Goal: Navigation & Orientation: Find specific page/section

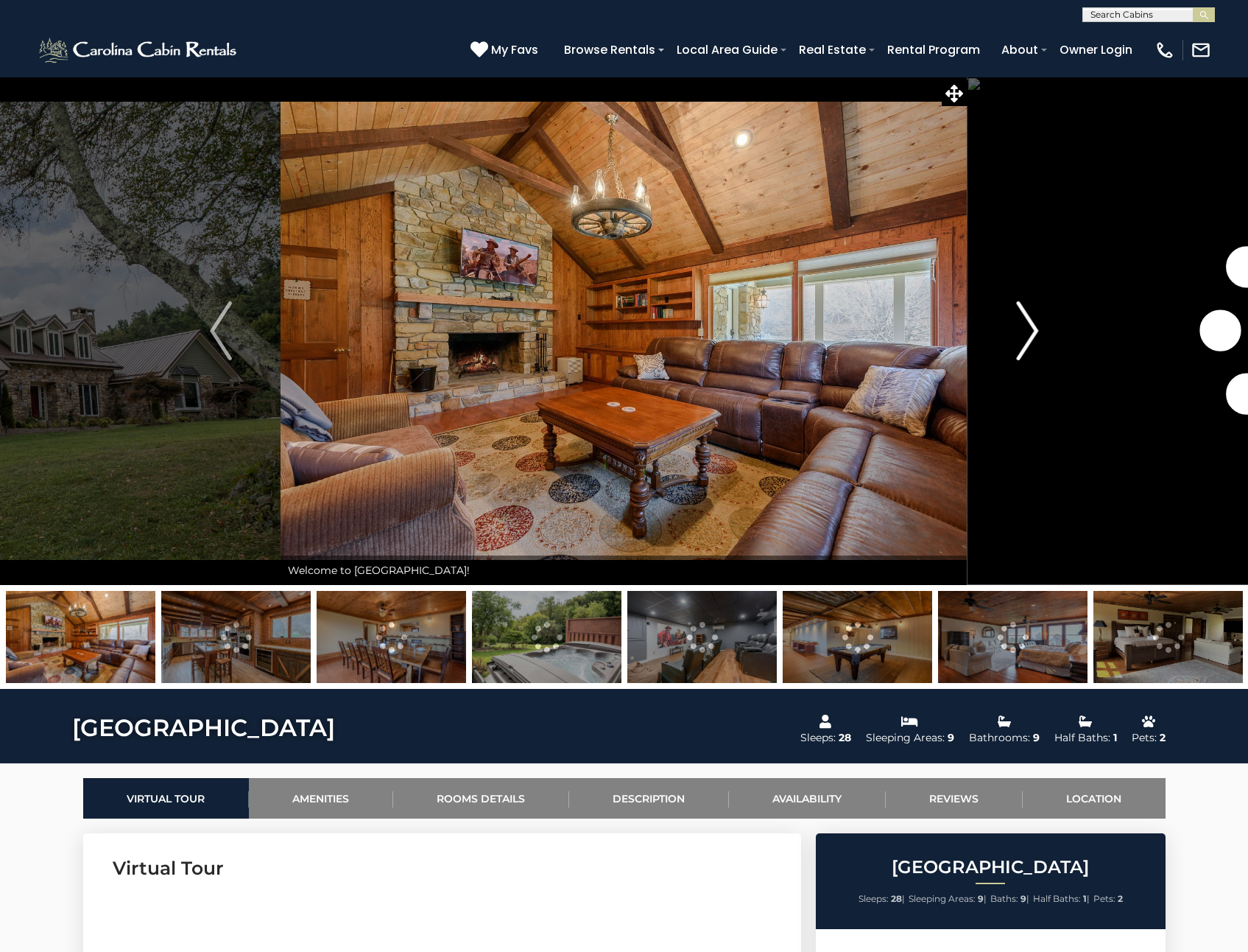
click at [1030, 327] on img "Next" at bounding box center [1027, 331] width 22 height 59
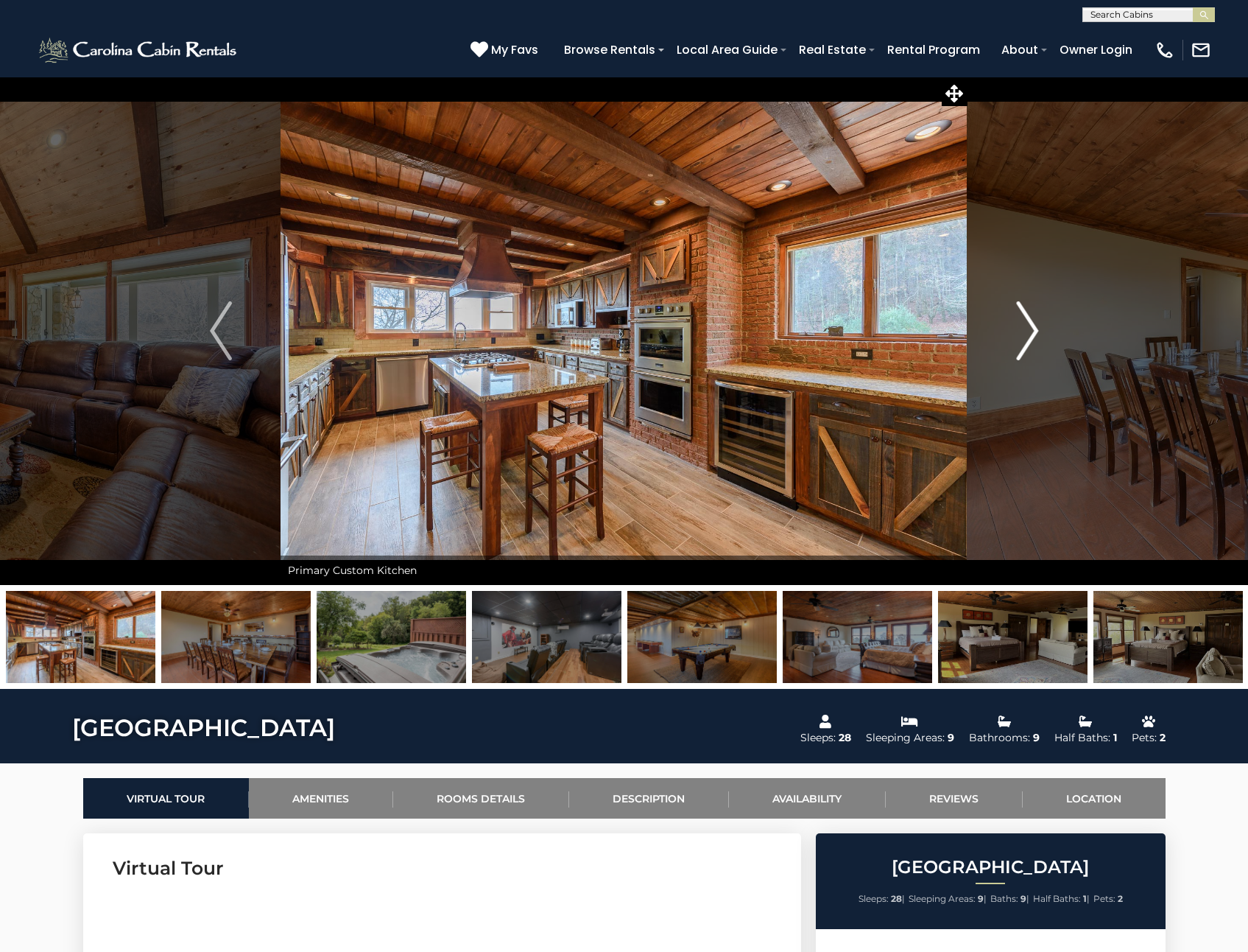
click at [1030, 327] on img "Next" at bounding box center [1027, 331] width 22 height 59
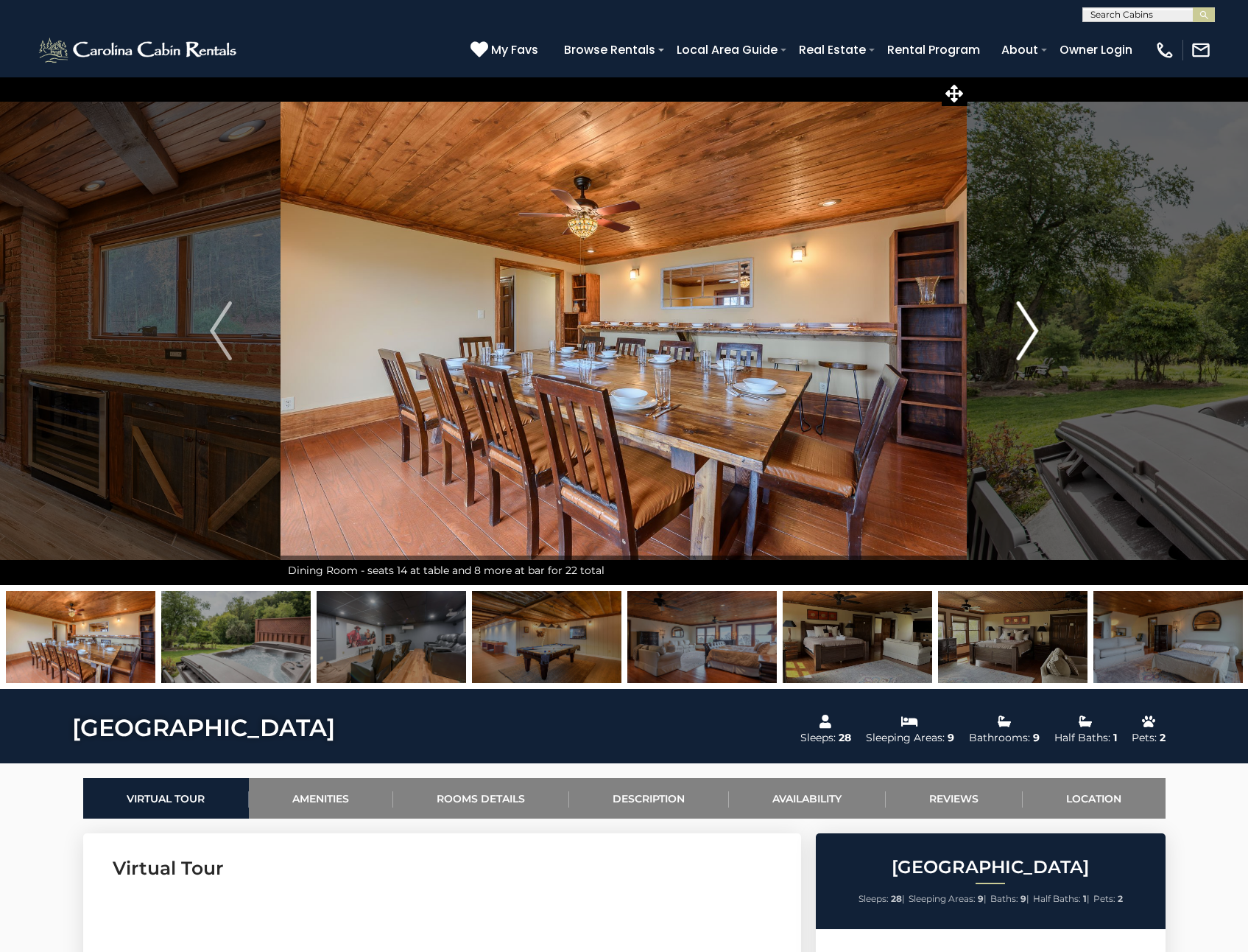
click at [1030, 327] on img "Next" at bounding box center [1027, 331] width 22 height 59
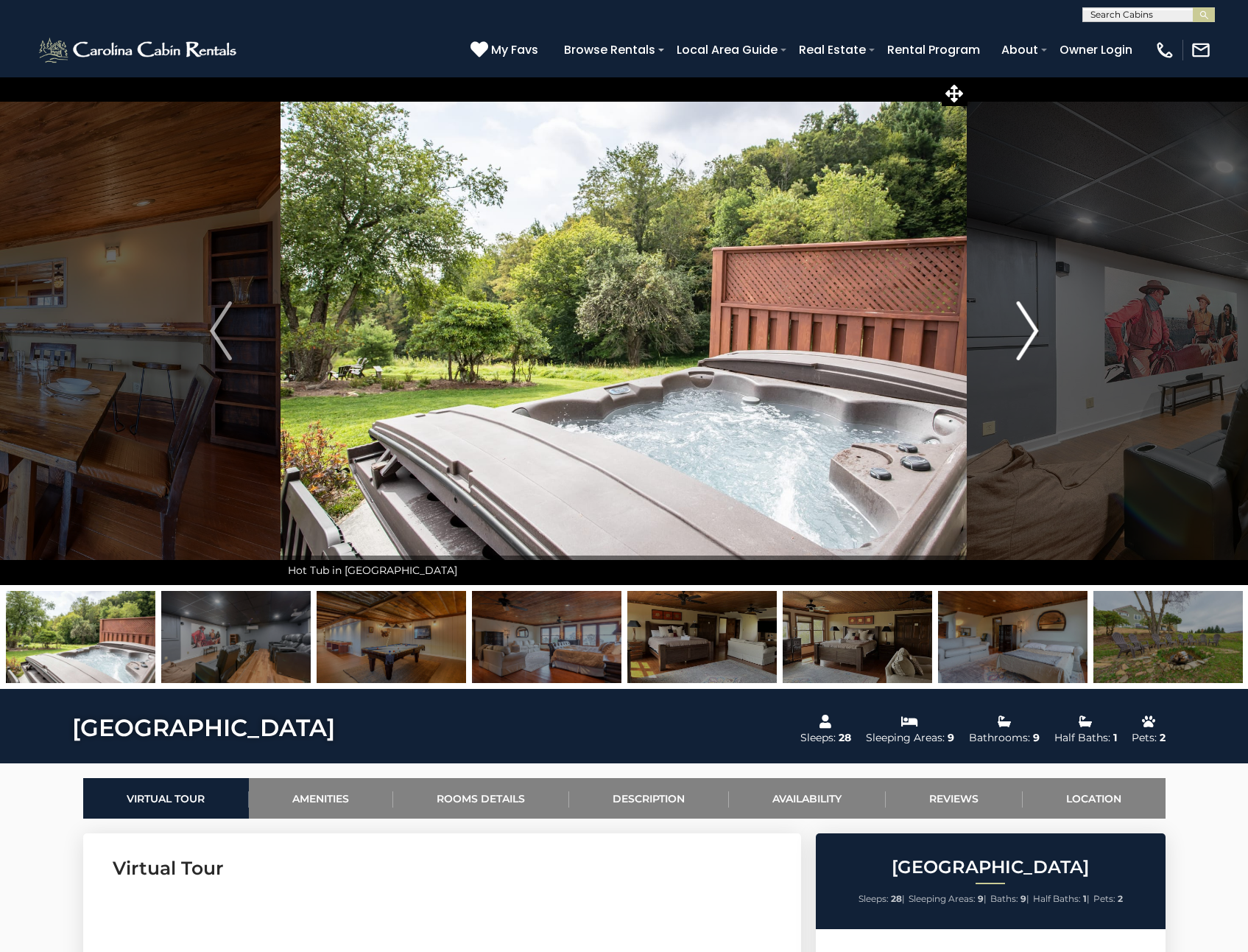
click at [1030, 327] on img "Next" at bounding box center [1027, 331] width 22 height 59
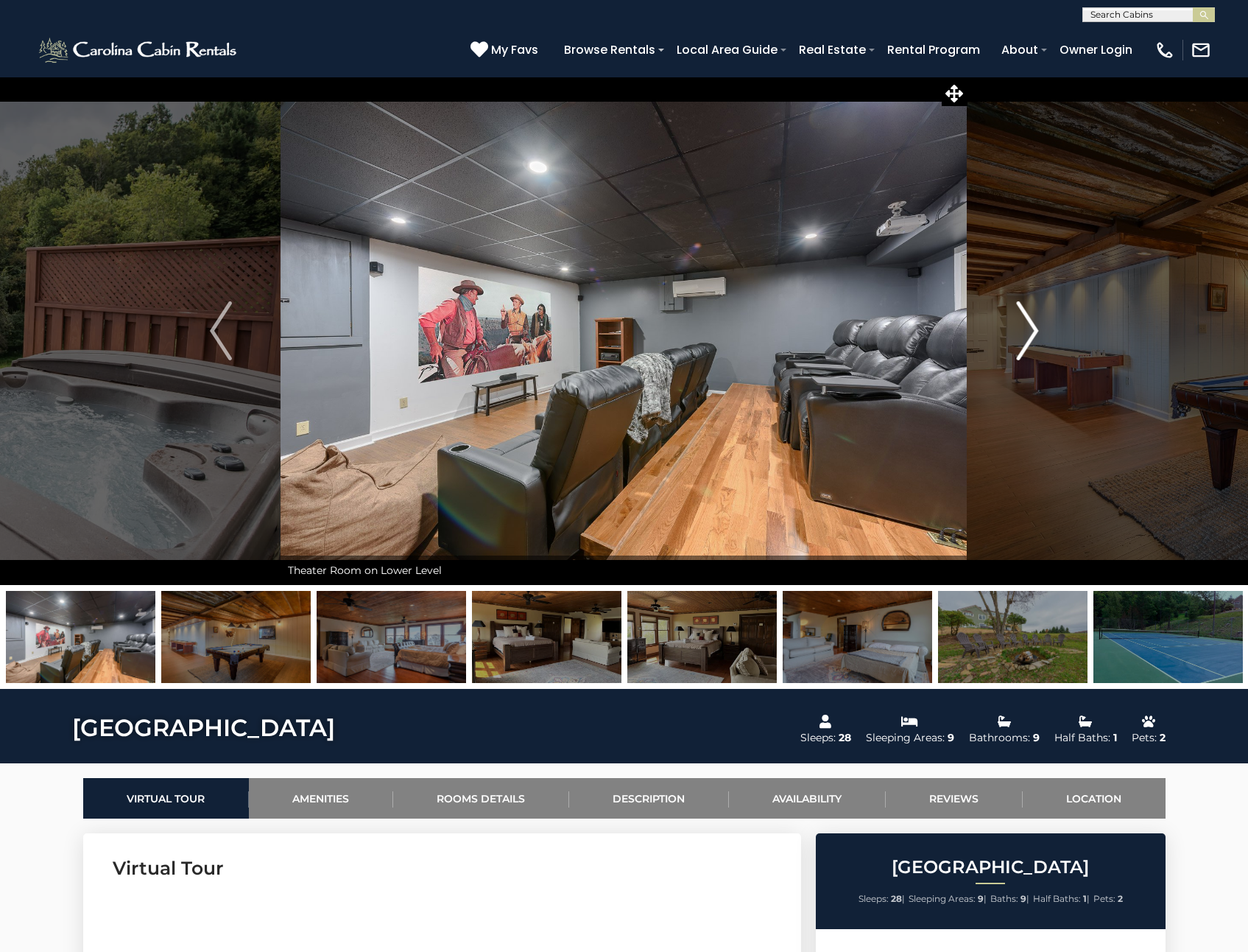
click at [1030, 327] on img "Next" at bounding box center [1027, 331] width 22 height 59
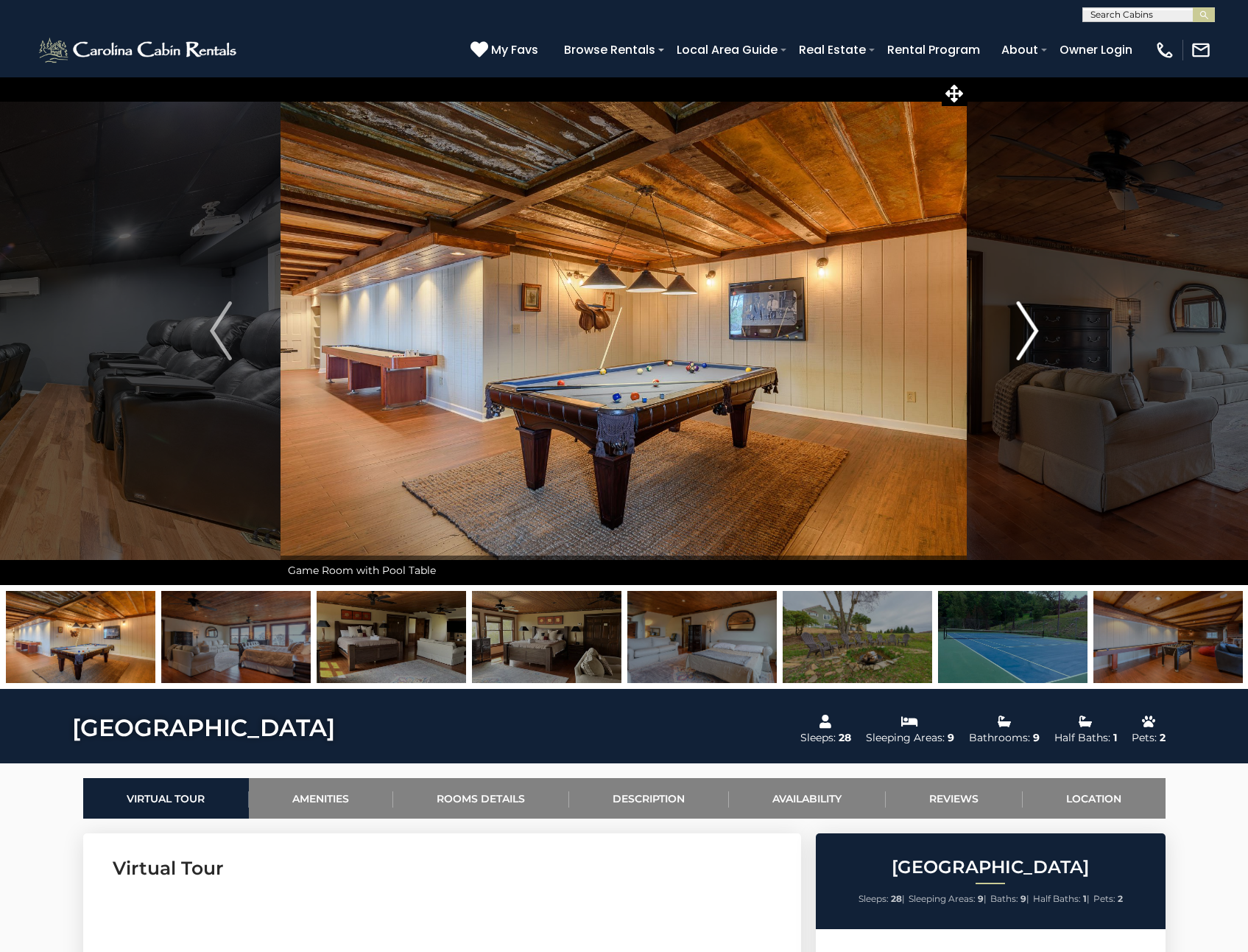
click at [1030, 327] on img "Next" at bounding box center [1027, 331] width 22 height 59
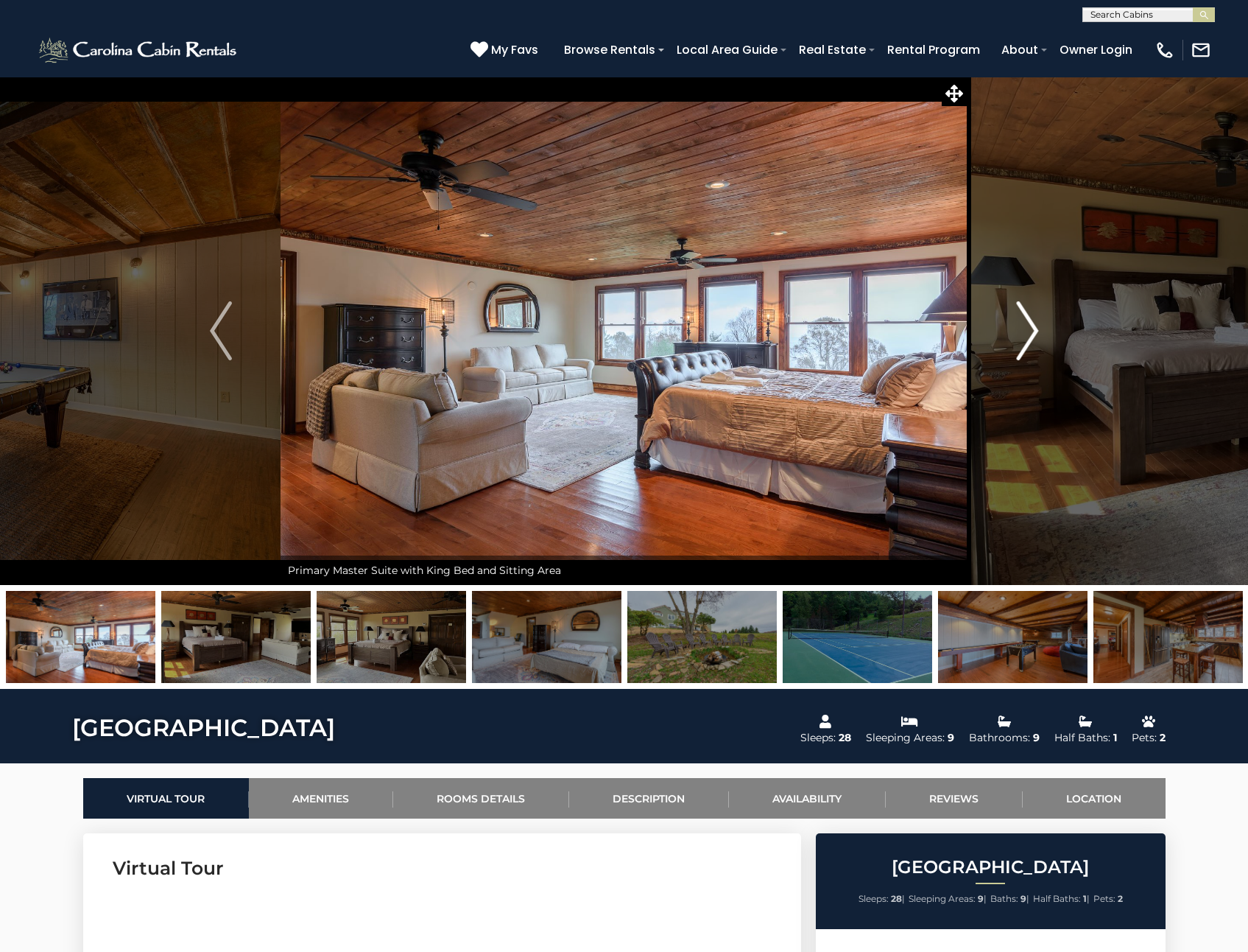
click at [1030, 327] on img "Next" at bounding box center [1027, 331] width 22 height 59
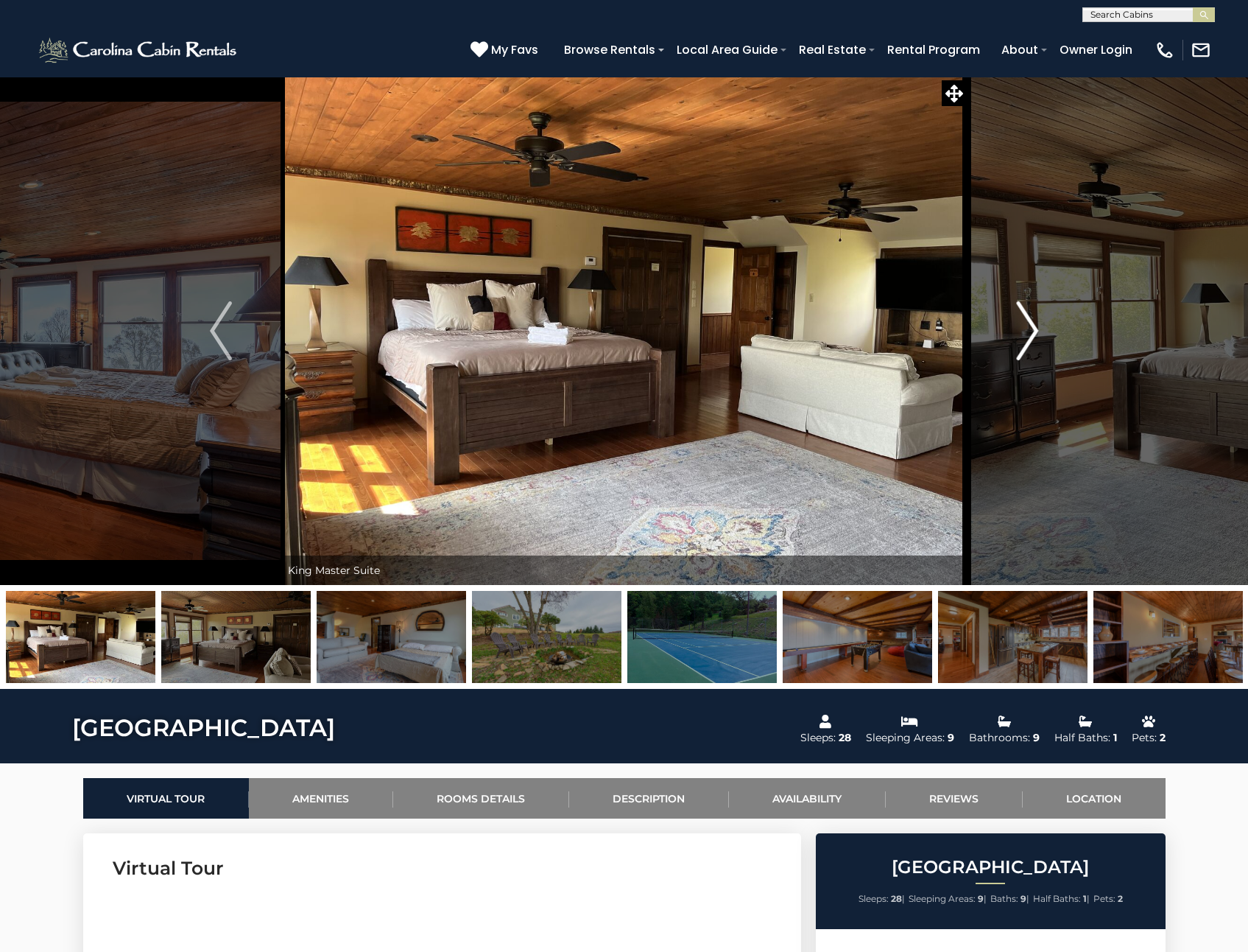
click at [1030, 327] on img "Next" at bounding box center [1027, 331] width 22 height 59
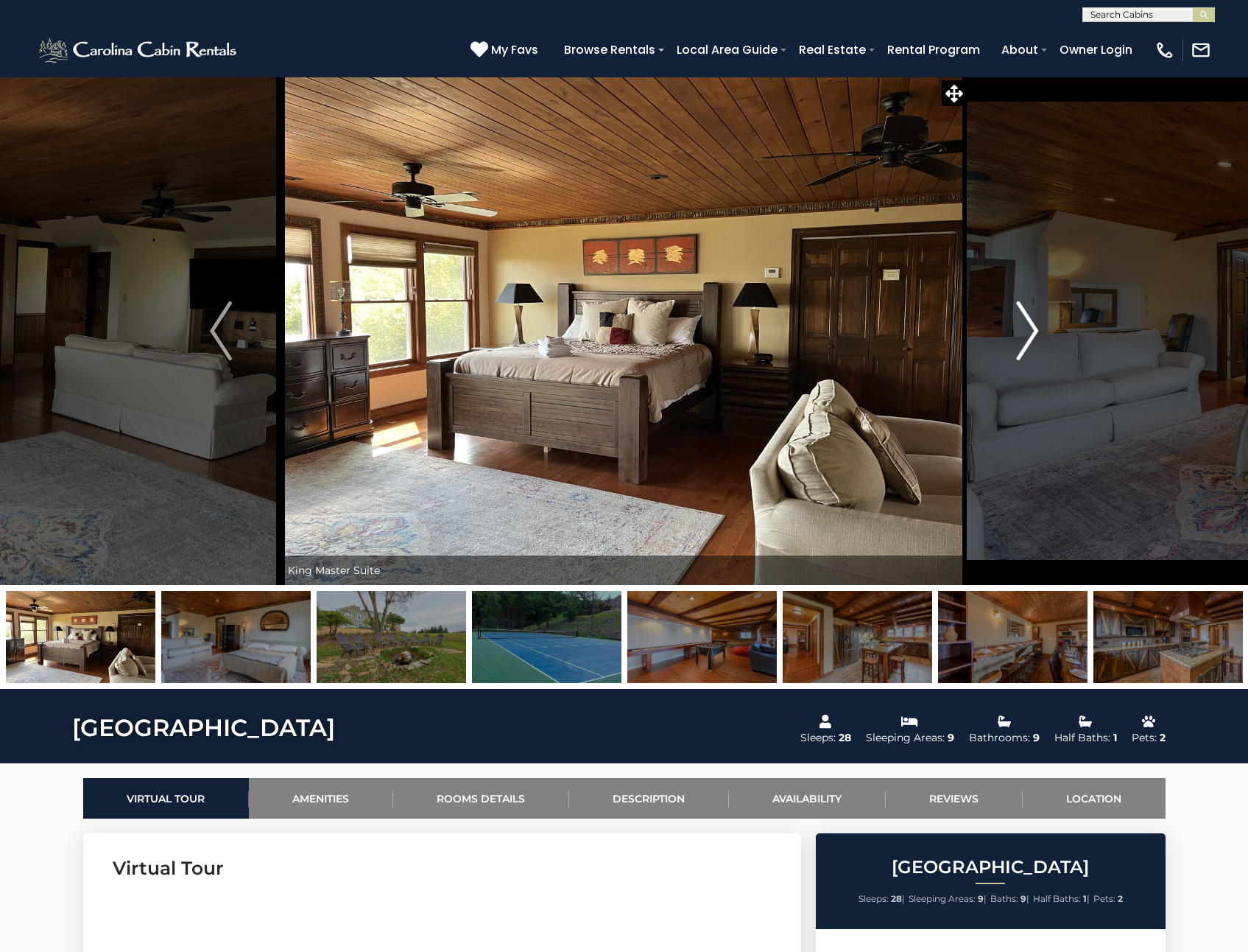
click at [1030, 327] on img "Next" at bounding box center [1027, 331] width 22 height 59
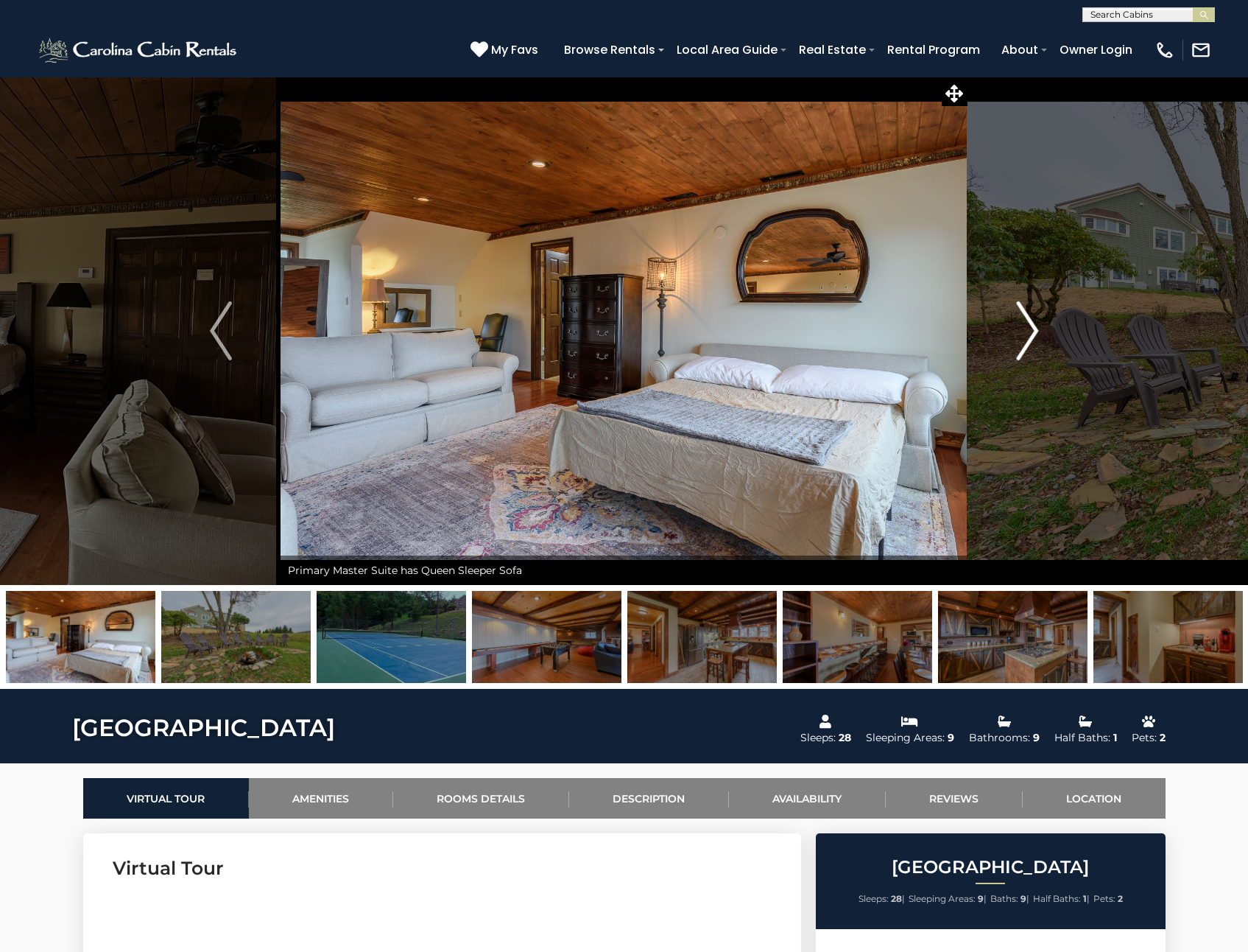
click at [1030, 327] on img "Next" at bounding box center [1027, 331] width 22 height 59
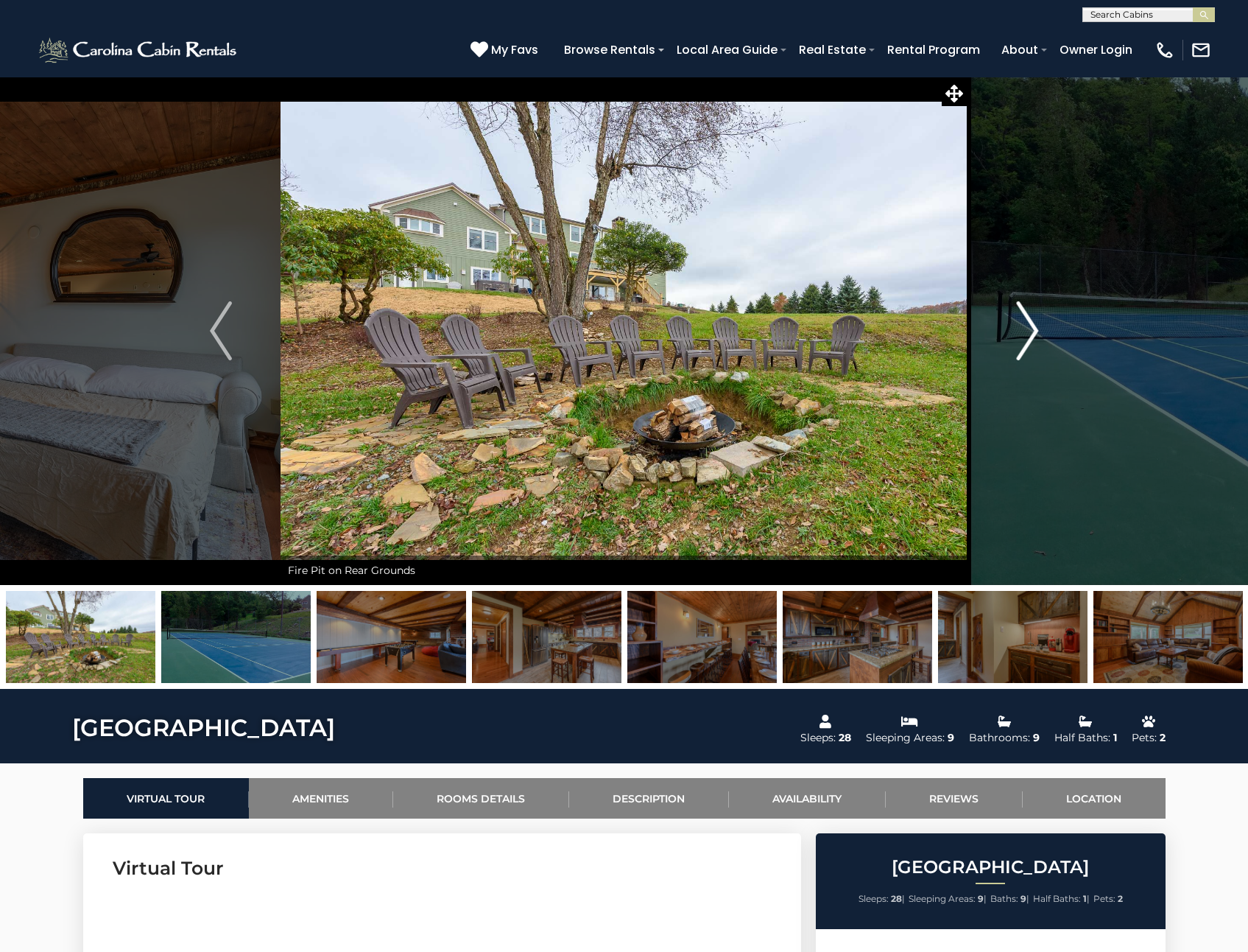
click at [1030, 327] on img "Next" at bounding box center [1027, 331] width 22 height 59
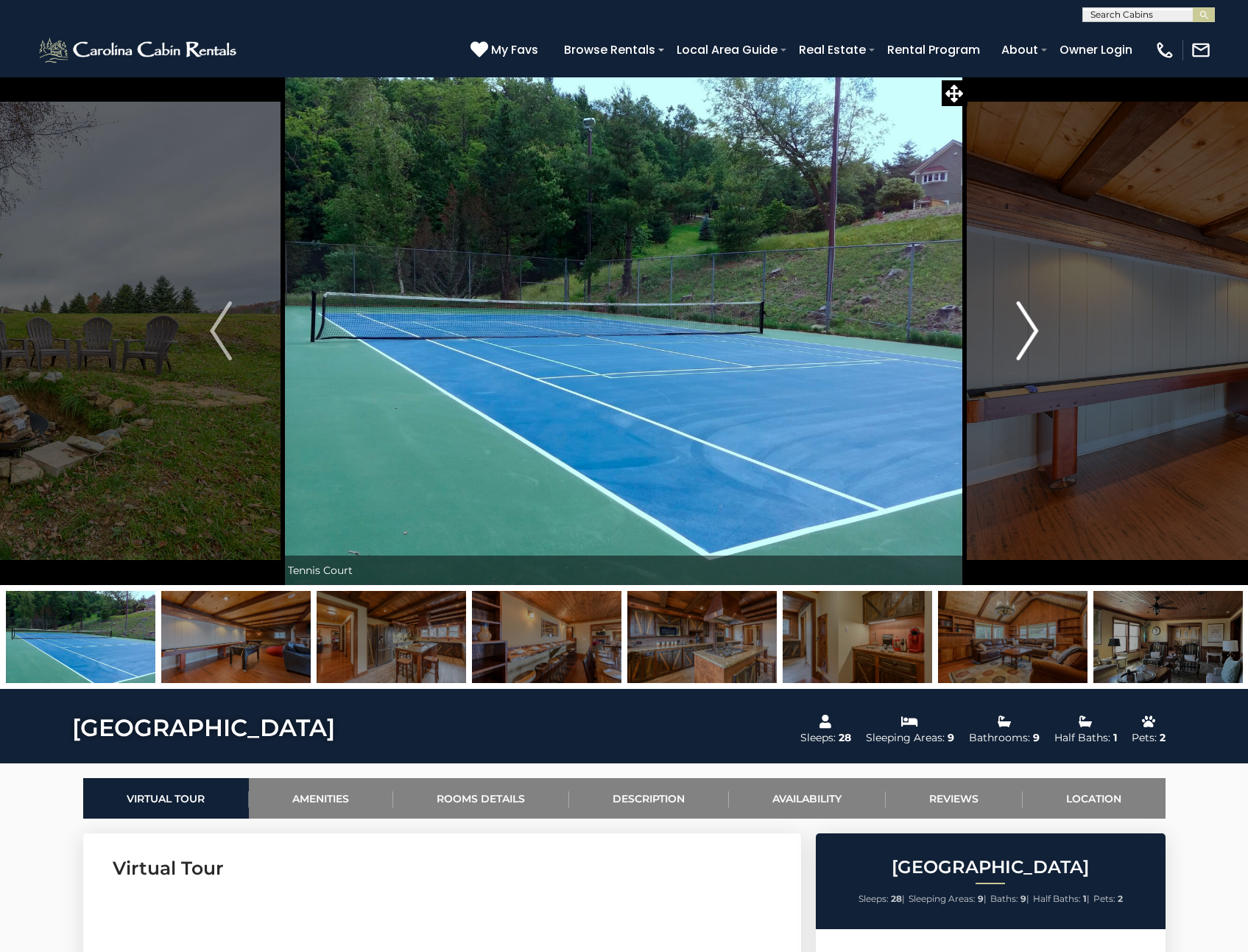
click at [1030, 327] on img "Next" at bounding box center [1027, 331] width 22 height 59
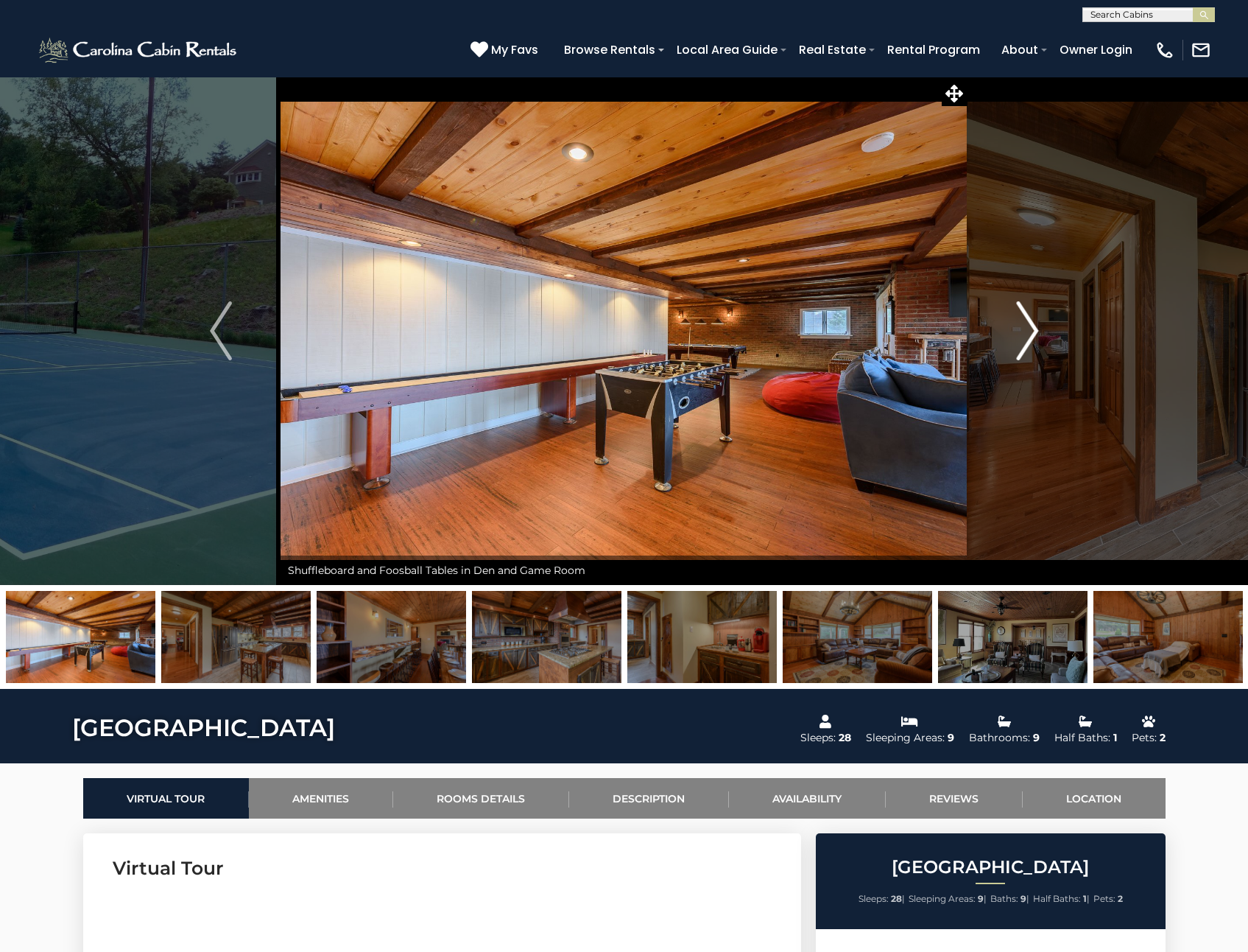
click at [1030, 327] on img "Next" at bounding box center [1027, 331] width 22 height 59
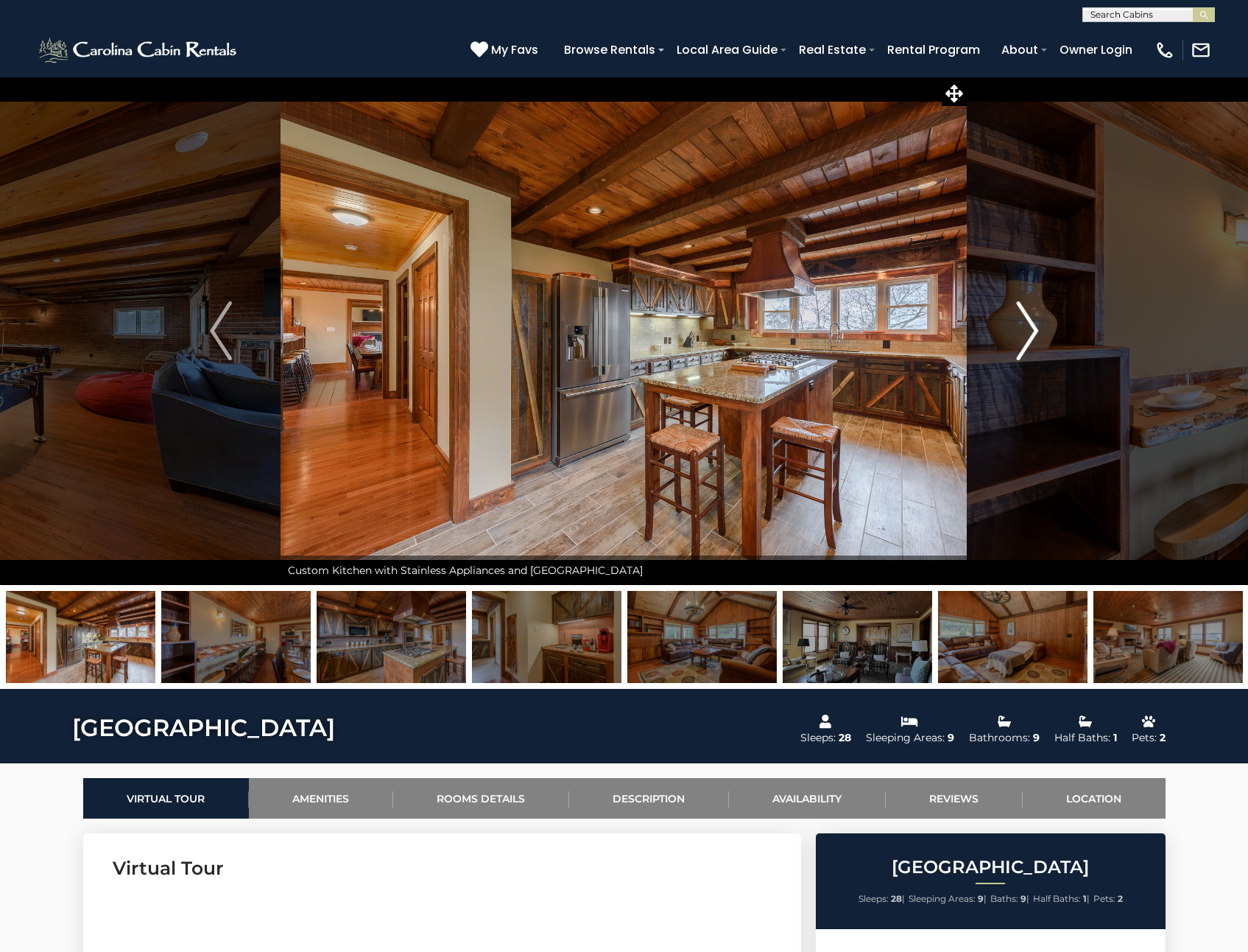
click at [1030, 327] on img "Next" at bounding box center [1027, 331] width 22 height 59
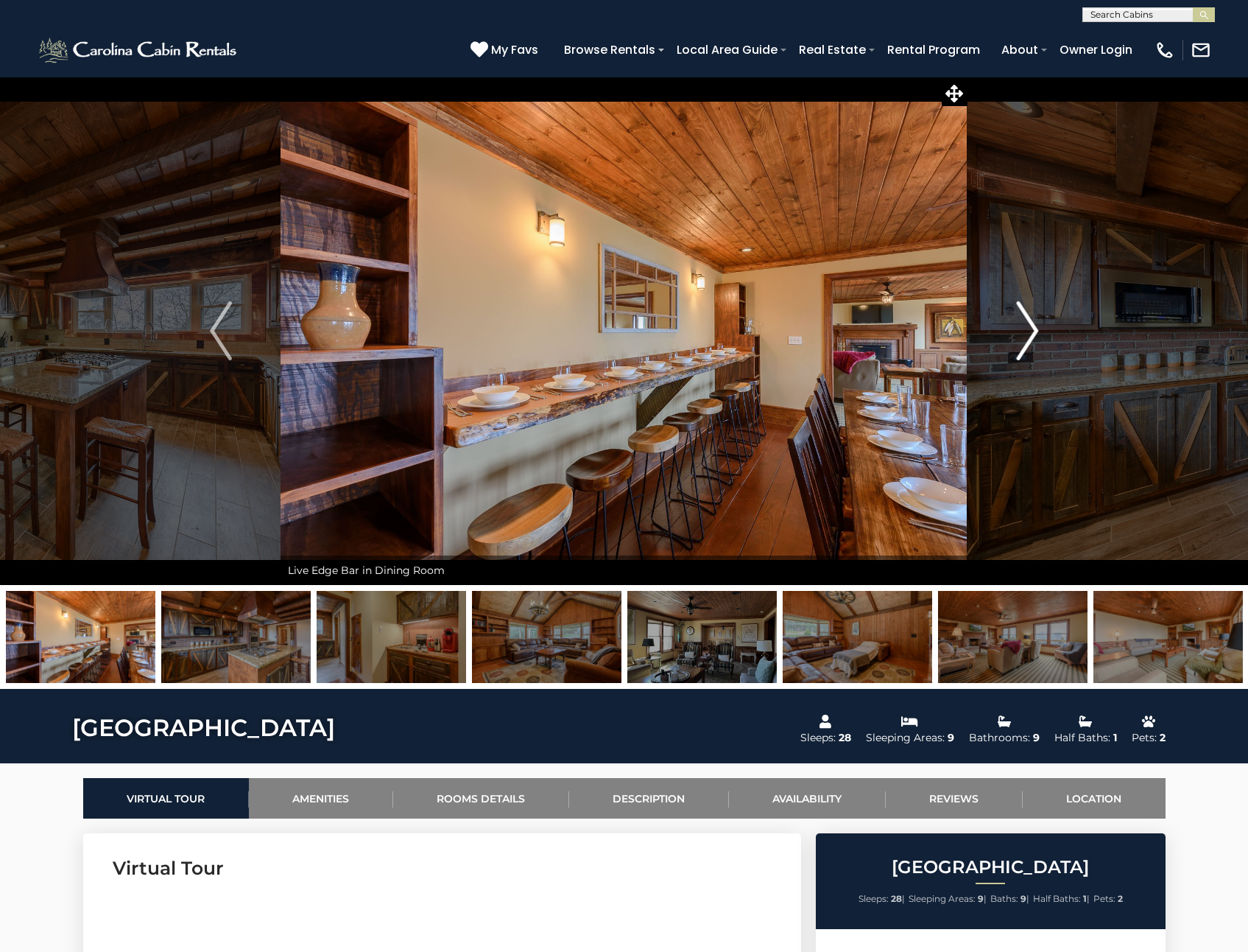
click at [1030, 327] on img "Next" at bounding box center [1027, 331] width 22 height 59
